Goal: Task Accomplishment & Management: Use online tool/utility

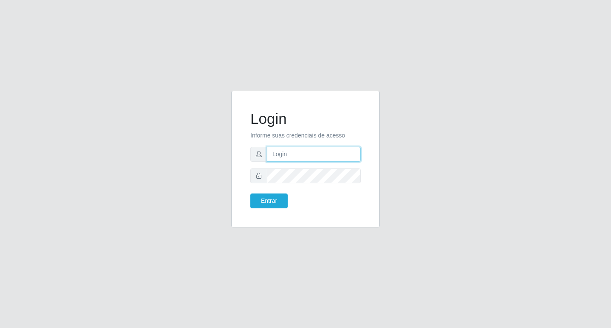
click at [338, 152] on input "text" at bounding box center [314, 154] width 94 height 15
click at [311, 157] on input "text" at bounding box center [314, 154] width 94 height 15
drag, startPoint x: 297, startPoint y: 156, endPoint x: 272, endPoint y: 144, distance: 27.5
click at [268, 147] on input "[EMAIL_ADDRESS][DOMAIN_NAME]" at bounding box center [314, 154] width 94 height 15
click at [250, 193] on button "Entrar" at bounding box center [268, 200] width 37 height 15
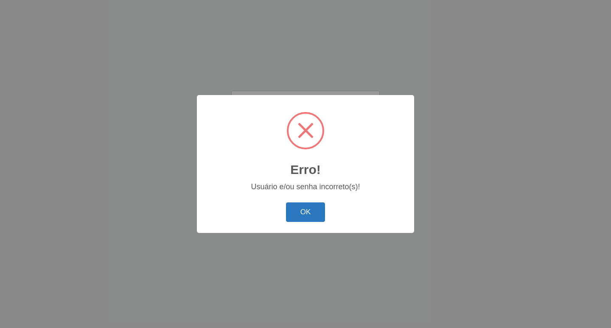
click at [306, 209] on button "OK" at bounding box center [305, 212] width 39 height 20
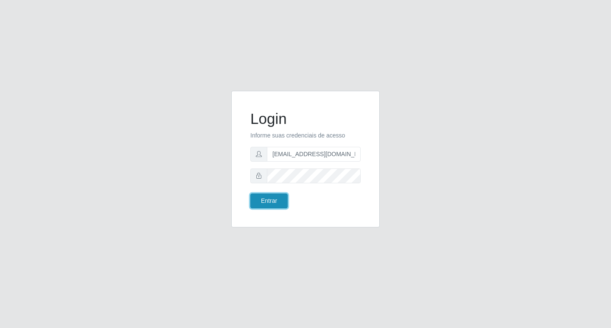
click at [278, 201] on button "Entrar" at bounding box center [268, 200] width 37 height 15
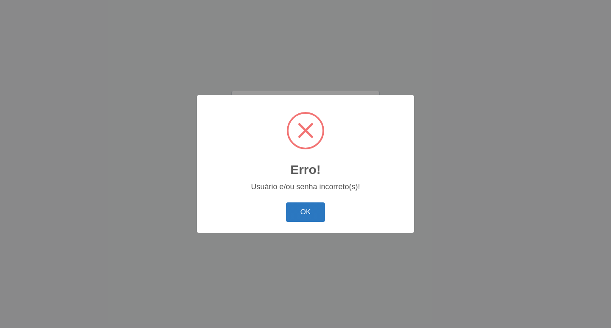
click at [297, 217] on button "OK" at bounding box center [305, 212] width 39 height 20
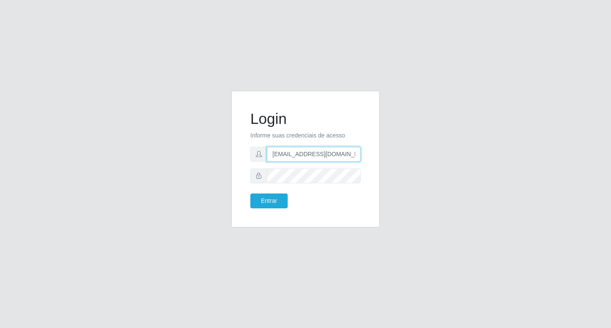
click at [343, 157] on input "[EMAIL_ADDRESS][DOMAIN_NAME]" at bounding box center [314, 154] width 94 height 15
click at [354, 154] on input "[EMAIL_ADDRESS][DOMAIN_NAME]" at bounding box center [314, 154] width 94 height 15
type input "[DOMAIN_NAME]"
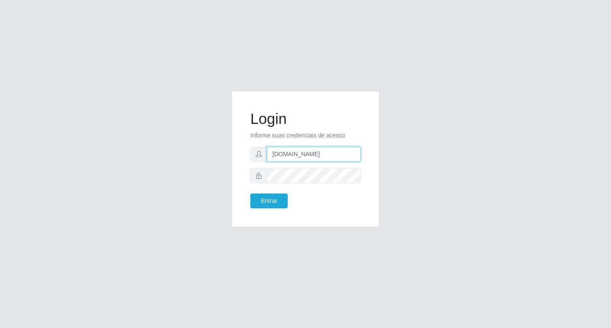
click at [301, 153] on input "[DOMAIN_NAME]" at bounding box center [314, 154] width 94 height 15
drag, startPoint x: 301, startPoint y: 153, endPoint x: 233, endPoint y: 149, distance: 68.9
click at [233, 149] on div "Login Informe suas credenciais de acesso [DOMAIN_NAME] Entrar" at bounding box center [305, 159] width 149 height 137
type input "[EMAIL_ADDRESS][DOMAIN_NAME]"
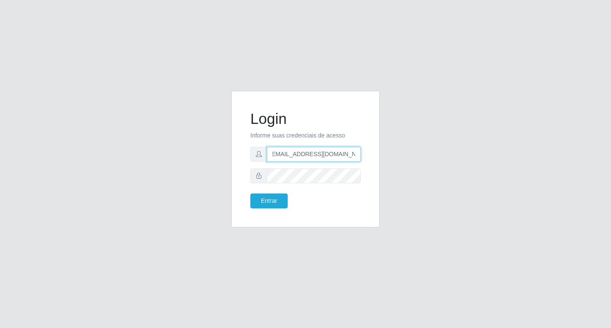
click at [250, 193] on button "Entrar" at bounding box center [268, 200] width 37 height 15
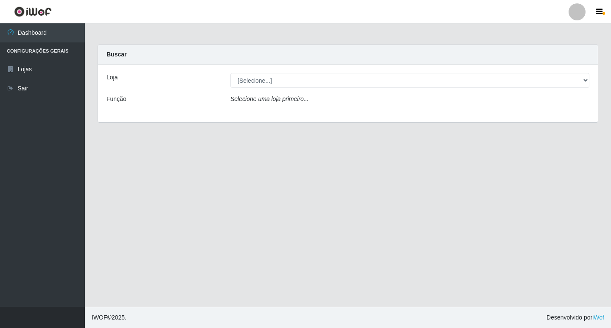
click at [524, 161] on main "Carregando... Buscar Loja [Selecione...] Rede Potiguar 4 - Extremoz Função Sele…" at bounding box center [348, 164] width 526 height 283
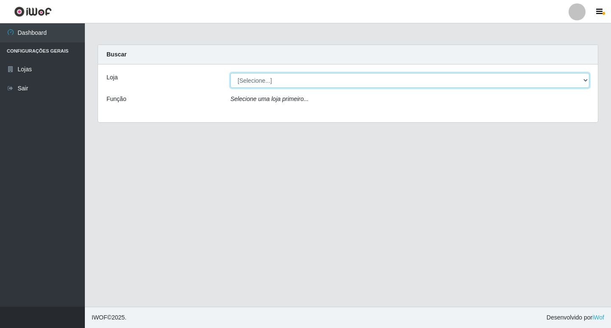
click at [321, 78] on select "[Selecione...] Rede Potiguar 4 - Extremoz" at bounding box center [409, 80] width 359 height 15
select select "78"
click at [230, 73] on select "[Selecione...] Rede Potiguar 4 - Extremoz" at bounding box center [409, 80] width 359 height 15
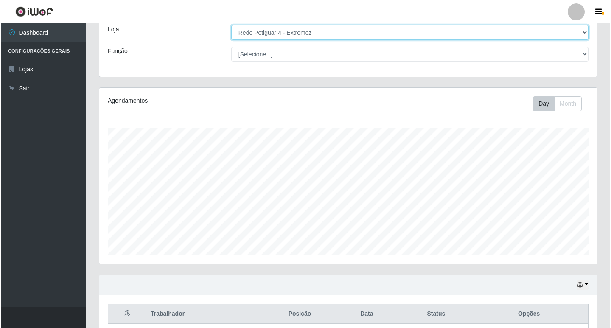
scroll to position [122, 0]
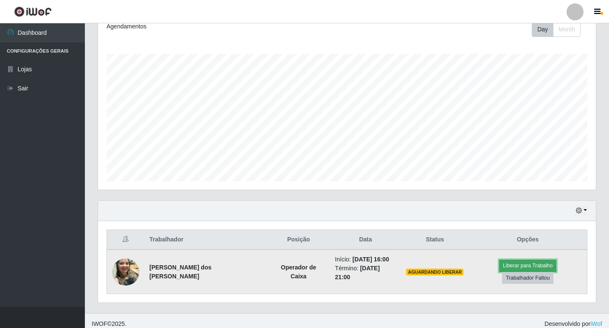
click at [499, 270] on button "Liberar para Trabalho" at bounding box center [527, 266] width 57 height 12
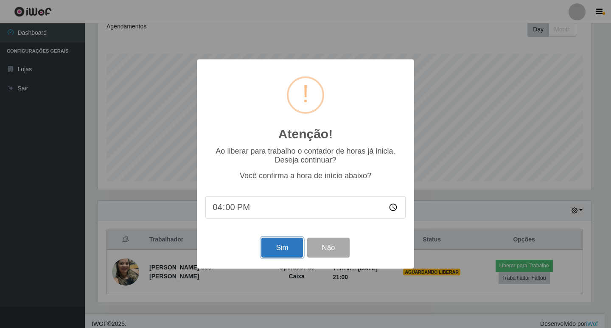
click at [276, 250] on button "Sim" at bounding box center [281, 248] width 41 height 20
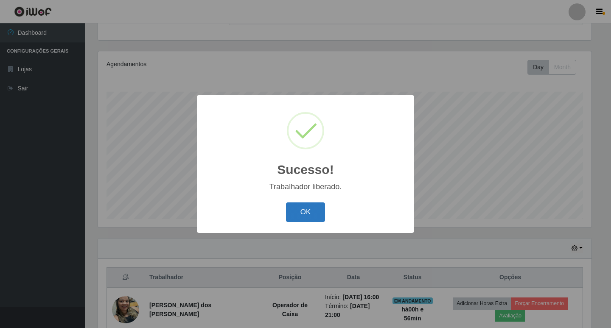
click at [307, 216] on button "OK" at bounding box center [305, 212] width 39 height 20
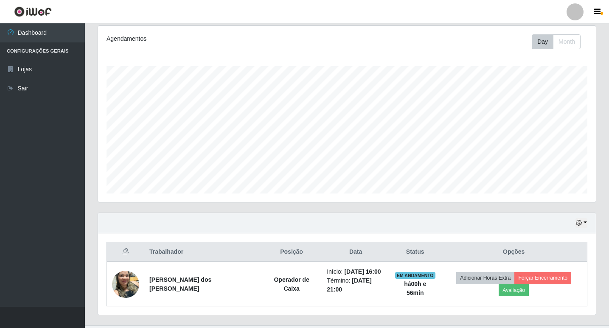
scroll to position [122, 0]
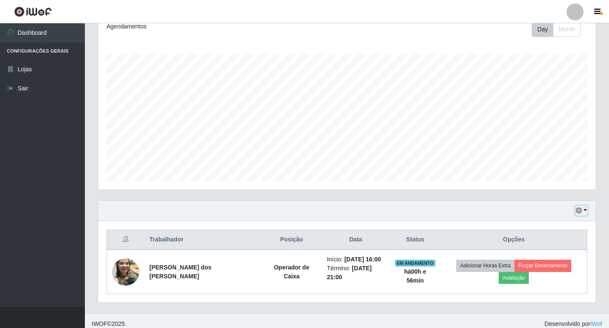
click at [577, 209] on icon "button" at bounding box center [579, 210] width 6 height 6
click at [558, 182] on button "1 Semana" at bounding box center [553, 179] width 67 height 18
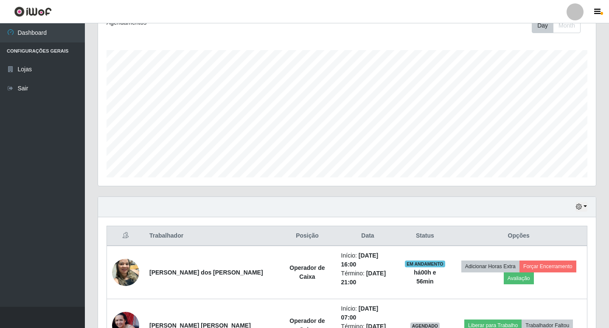
scroll to position [112, 0]
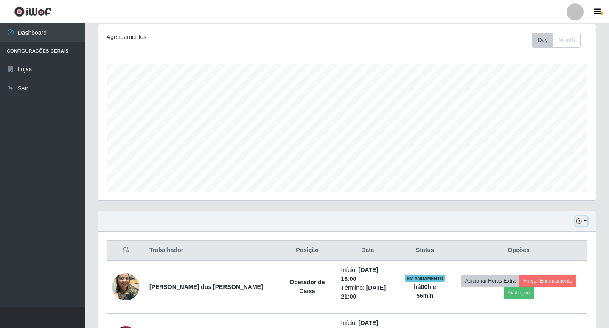
click at [578, 224] on icon "button" at bounding box center [579, 221] width 6 height 6
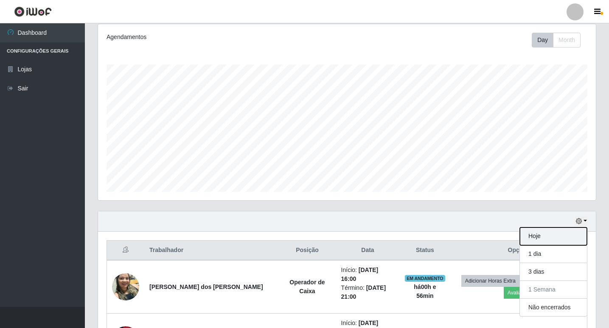
click at [548, 236] on button "Hoje" at bounding box center [553, 236] width 67 height 18
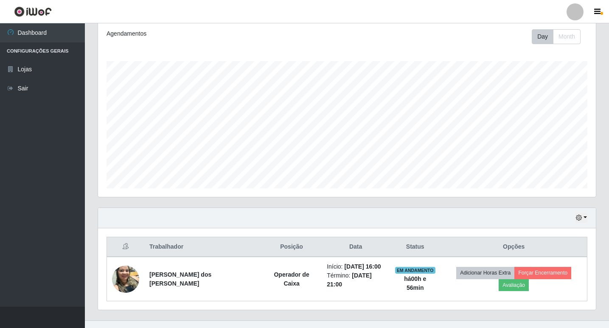
scroll to position [122, 0]
